Goal: Task Accomplishment & Management: Manage account settings

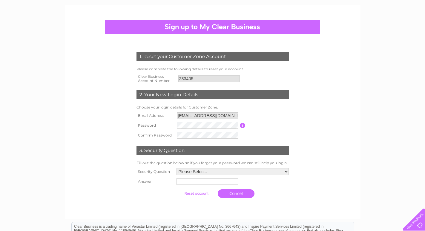
scroll to position [61, 0]
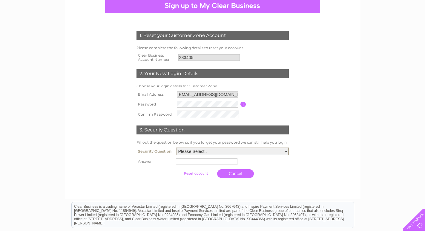
click at [176, 148] on select "Please Select.. In what town or city was your first job? In what town or city d…" at bounding box center [232, 152] width 113 height 8
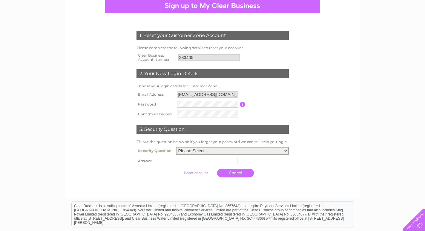
select select "5"
click option "What was the name of your first pet?" at bounding box center [0, 0] width 0 height 0
click at [177, 159] on td at bounding box center [232, 161] width 115 height 10
click at [180, 160] on input "text" at bounding box center [208, 160] width 62 height 7
type input "Boomer"
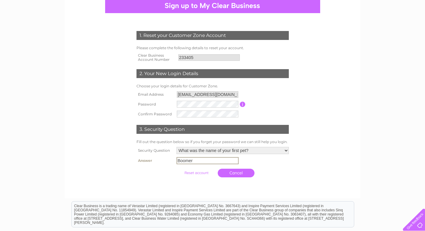
click at [200, 174] on input "submit" at bounding box center [196, 173] width 37 height 8
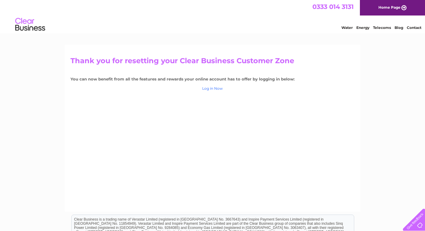
click at [214, 89] on link "Log in Now" at bounding box center [212, 88] width 21 height 4
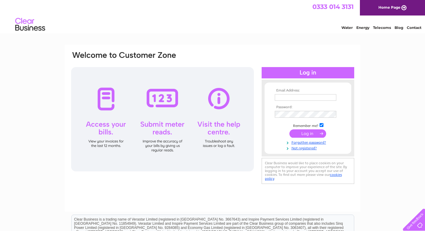
click at [277, 97] on input "text" at bounding box center [306, 97] width 62 height 7
type input "m.archer556@btinternet.com"
click at [302, 134] on input "submit" at bounding box center [307, 134] width 37 height 8
